Goal: Transaction & Acquisition: Purchase product/service

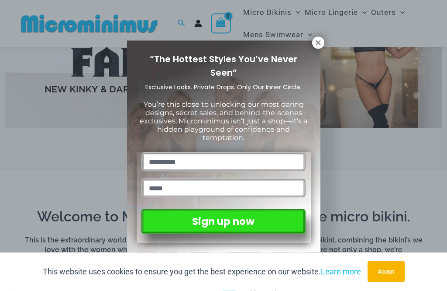
scroll to position [273, 0]
click at [320, 43] on icon at bounding box center [319, 43] width 8 height 8
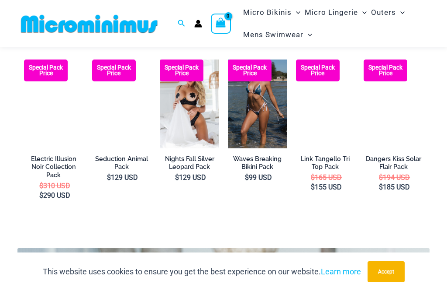
scroll to position [1295, 0]
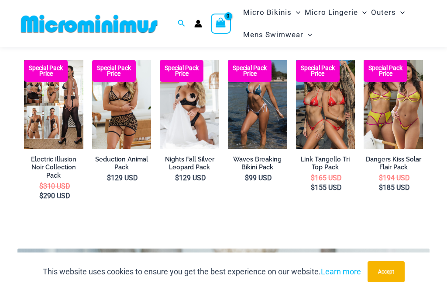
click at [364, 60] on img at bounding box center [364, 60] width 0 height 0
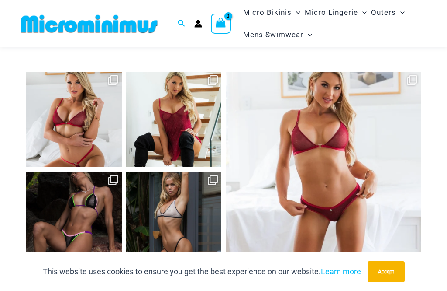
scroll to position [3469, 0]
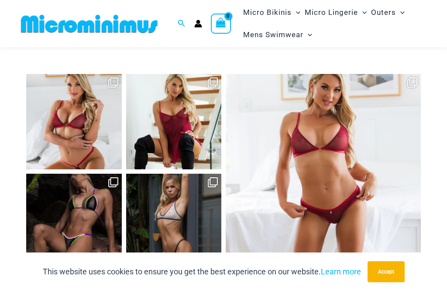
click at [78, 112] on link "Open" at bounding box center [74, 122] width 96 height 96
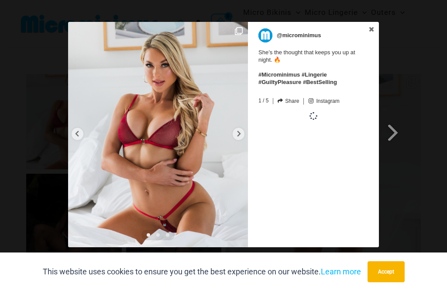
click at [240, 133] on icon at bounding box center [239, 134] width 3 height 6
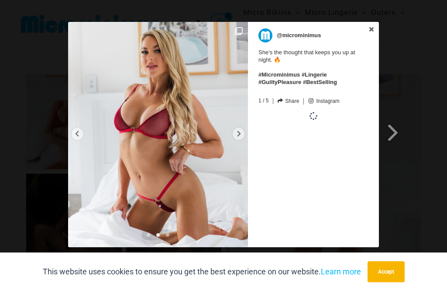
click at [240, 130] on icon at bounding box center [239, 133] width 7 height 7
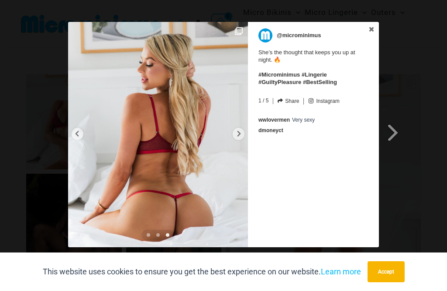
click at [239, 134] on icon at bounding box center [239, 133] width 7 height 7
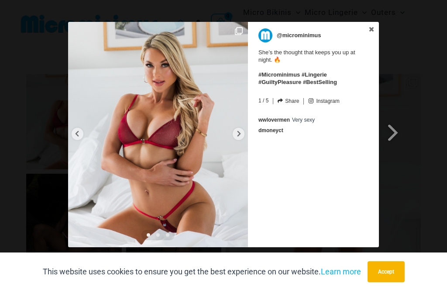
click at [399, 135] on span at bounding box center [393, 132] width 15 height 20
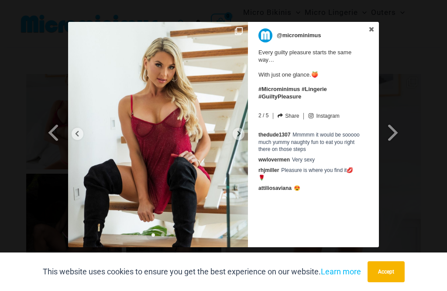
click at [236, 136] on icon at bounding box center [239, 133] width 7 height 7
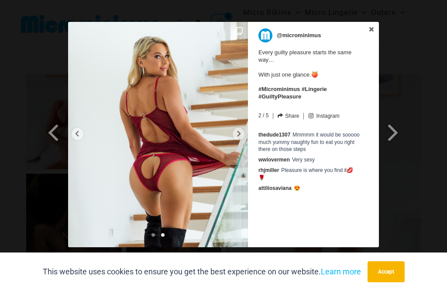
click at [241, 129] on div at bounding box center [239, 134] width 12 height 12
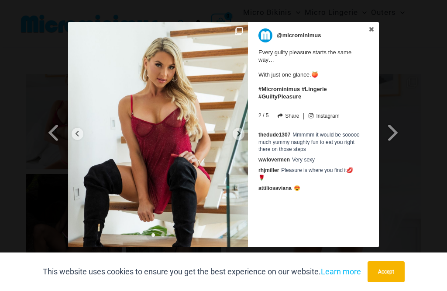
click at [399, 138] on span at bounding box center [393, 132] width 15 height 20
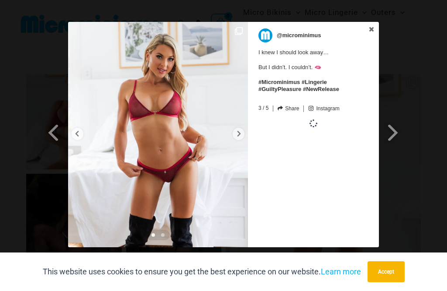
click at [236, 138] on div at bounding box center [239, 134] width 12 height 12
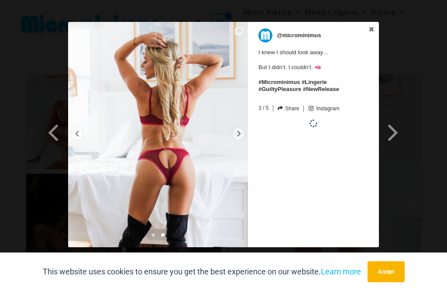
click at [244, 136] on img at bounding box center [158, 134] width 180 height 225
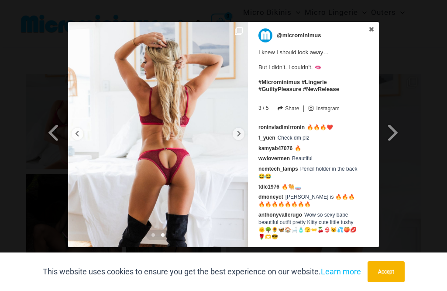
click at [239, 135] on icon at bounding box center [239, 134] width 3 height 6
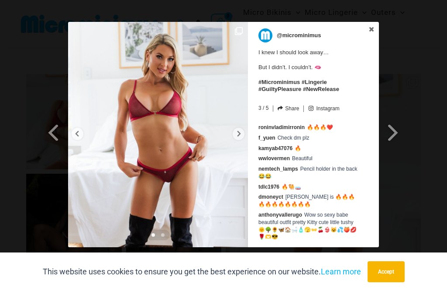
click at [396, 133] on span at bounding box center [393, 132] width 15 height 20
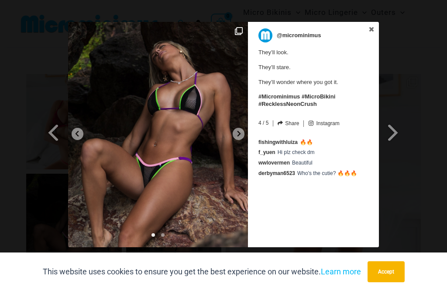
click at [241, 134] on icon at bounding box center [239, 133] width 7 height 7
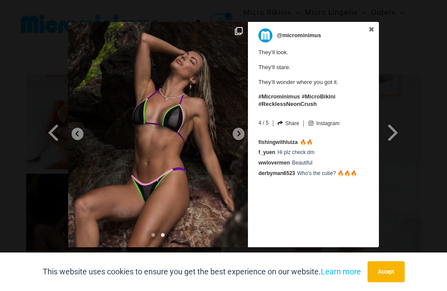
click at [237, 126] on img at bounding box center [158, 134] width 180 height 225
click at [233, 135] on div at bounding box center [239, 134] width 12 height 12
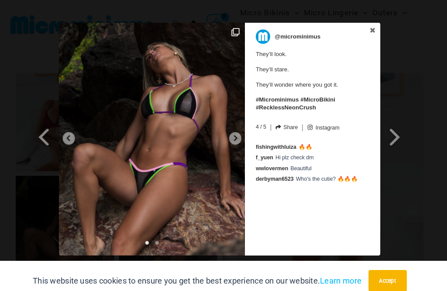
scroll to position [3481, 0]
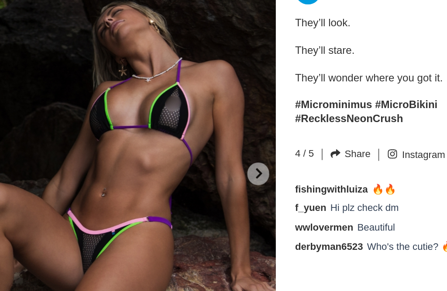
click at [236, 130] on icon at bounding box center [239, 133] width 7 height 7
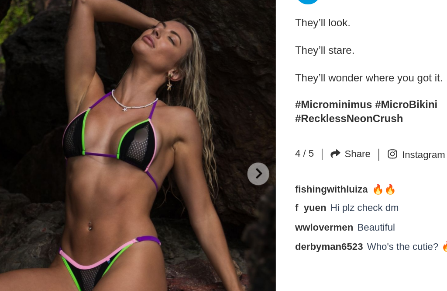
click at [236, 130] on icon at bounding box center [239, 133] width 7 height 7
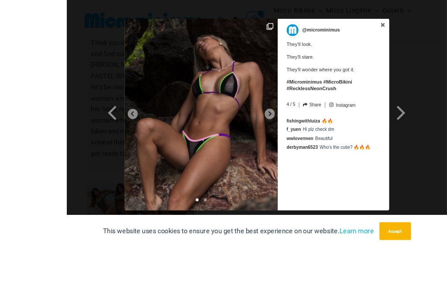
scroll to position [3452, 0]
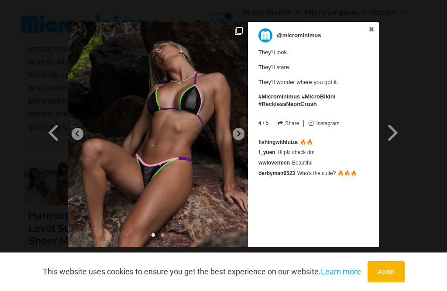
click at [399, 139] on span at bounding box center [393, 132] width 15 height 20
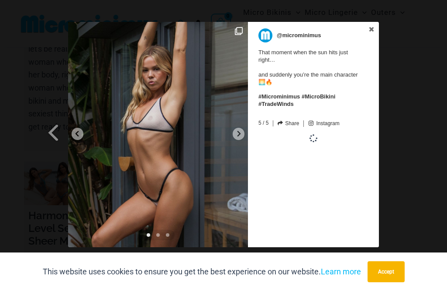
click at [241, 138] on div at bounding box center [239, 134] width 12 height 12
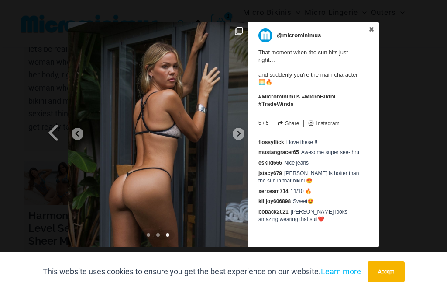
click at [242, 140] on img at bounding box center [158, 134] width 180 height 225
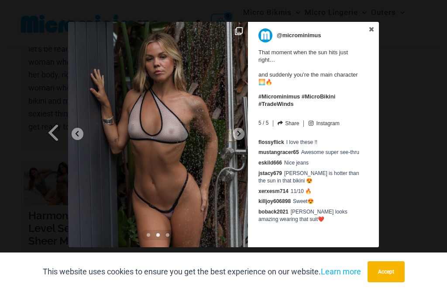
click at [370, 35] on link at bounding box center [371, 30] width 15 height 16
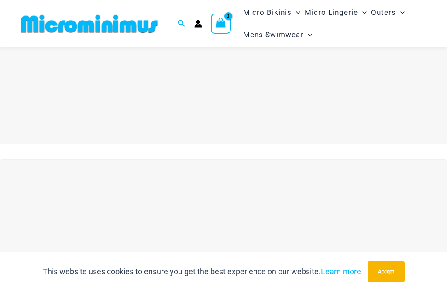
scroll to position [0, 0]
